Goal: Task Accomplishment & Management: Complete application form

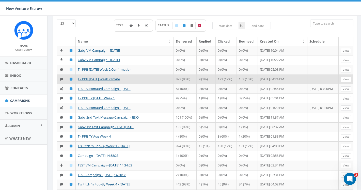
scroll to position [30, 0]
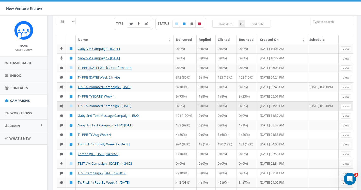
click at [95, 108] on link "TEST Automated Campaign - [DATE]" at bounding box center [105, 106] width 54 height 5
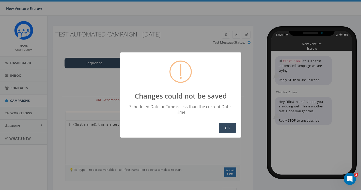
click at [221, 124] on button "OK" at bounding box center [226, 128] width 17 height 10
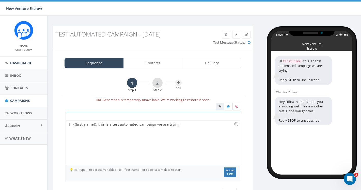
click at [21, 62] on span "Dashboard" at bounding box center [20, 63] width 21 height 5
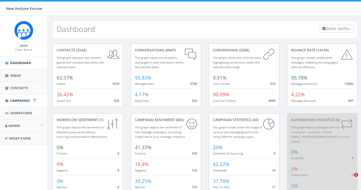
click at [23, 101] on span "Campaigns" at bounding box center [20, 100] width 20 height 5
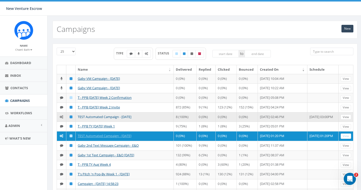
click at [91, 119] on link "TEST Automated Campaign - 09/05/2025" at bounding box center [105, 117] width 54 height 5
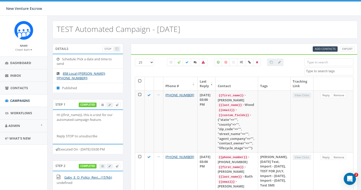
select select
click at [320, 50] on span "Add Contacts" at bounding box center [324, 49] width 21 height 4
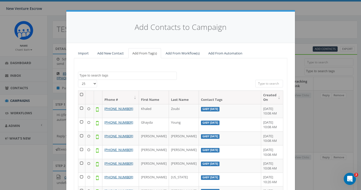
click at [105, 52] on link "Add New Contact" at bounding box center [110, 53] width 35 height 10
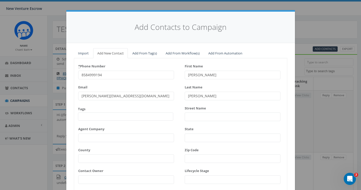
type input "8584999194"
drag, startPoint x: 199, startPoint y: 74, endPoint x: 179, endPoint y: 74, distance: 20.3
click at [179, 74] on div "* Phone Number 8584999194 Email james@rallycorp.com Tags 2024/11/12 Aliso Viejo…" at bounding box center [180, 125] width 213 height 126
type input "n"
type input "[PERSON_NAME]"
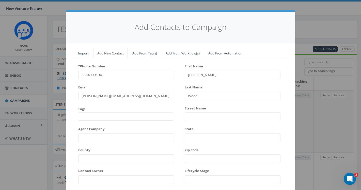
type input "Wood"
click at [142, 89] on div "Email james@rallycorp.com" at bounding box center [126, 91] width 96 height 17
drag, startPoint x: 139, startPoint y: 96, endPoint x: 76, endPoint y: 95, distance: 63.2
click at [105, 106] on div "* Phone Number 8584999194 Email Tags 2024/11/12 Aliso Viejo Anza Auburn August …" at bounding box center [126, 125] width 96 height 126
click at [103, 76] on input "8584999194" at bounding box center [126, 75] width 96 height 9
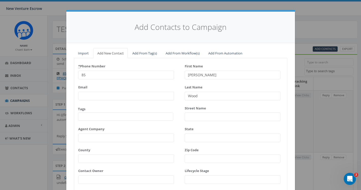
type input "8"
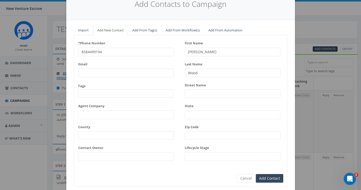
scroll to position [30, 0]
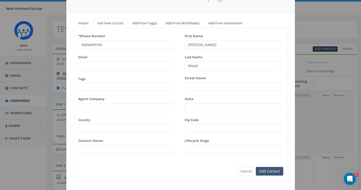
type input "8584499194"
click at [276, 171] on input "Add Contact" at bounding box center [269, 171] width 27 height 9
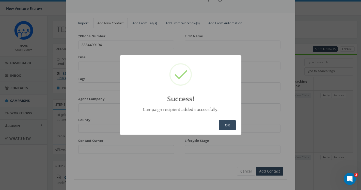
click at [223, 124] on button "OK" at bounding box center [226, 125] width 17 height 10
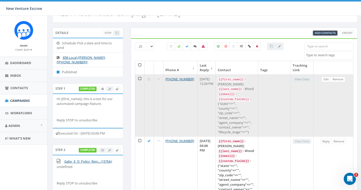
scroll to position [16, 0]
click at [282, 91] on td at bounding box center [274, 106] width 32 height 62
click at [282, 85] on td at bounding box center [274, 106] width 32 height 62
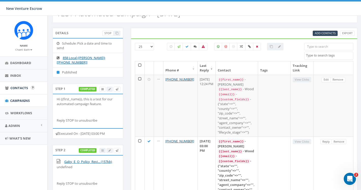
click at [12, 89] on span "Contacts" at bounding box center [19, 88] width 18 height 5
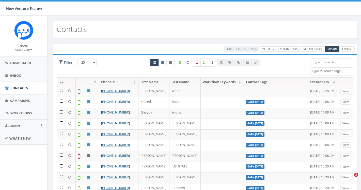
select select
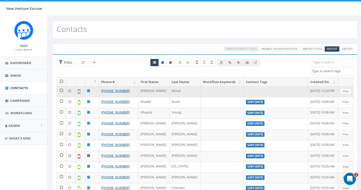
click at [61, 94] on td at bounding box center [61, 91] width 9 height 11
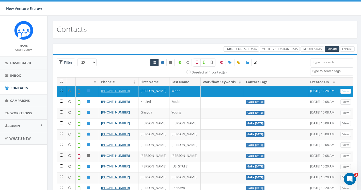
click at [230, 47] on span "Enrich Contact Data" at bounding box center [240, 49] width 31 height 4
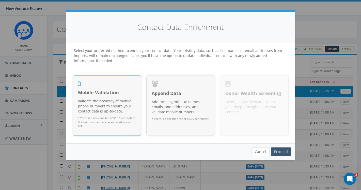
click at [285, 151] on link "Proceed" at bounding box center [280, 152] width 20 height 9
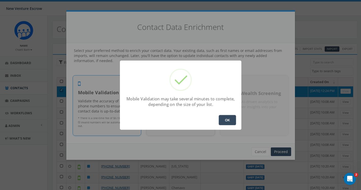
click at [227, 118] on button "OK" at bounding box center [226, 120] width 17 height 10
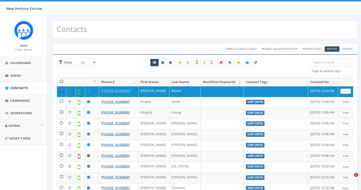
select select
click at [27, 51] on div "Name [PERSON_NAME] Bath Profile Sign Out" at bounding box center [23, 36] width 47 height 41
click at [26, 51] on small "Chaeli Bath" at bounding box center [23, 50] width 17 height 4
click at [21, 64] on link "Sign Out" at bounding box center [25, 64] width 40 height 6
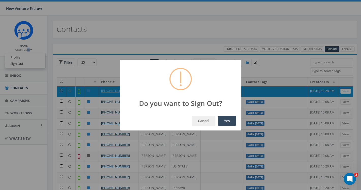
click at [227, 121] on button "Yes" at bounding box center [227, 121] width 18 height 10
